Goal: Find contact information

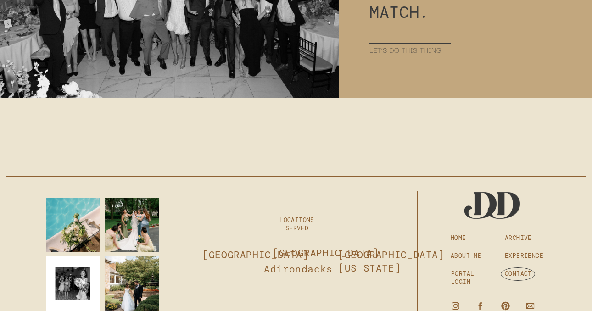
scroll to position [5013, 0]
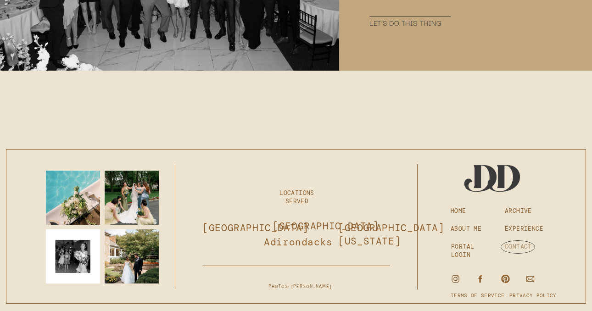
click at [513, 248] on h3 "CONTACT" at bounding box center [529, 247] width 49 height 8
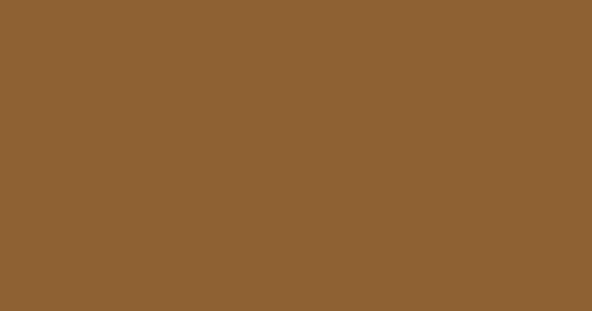
scroll to position [1308, 0]
